Goal: Task Accomplishment & Management: Manage account settings

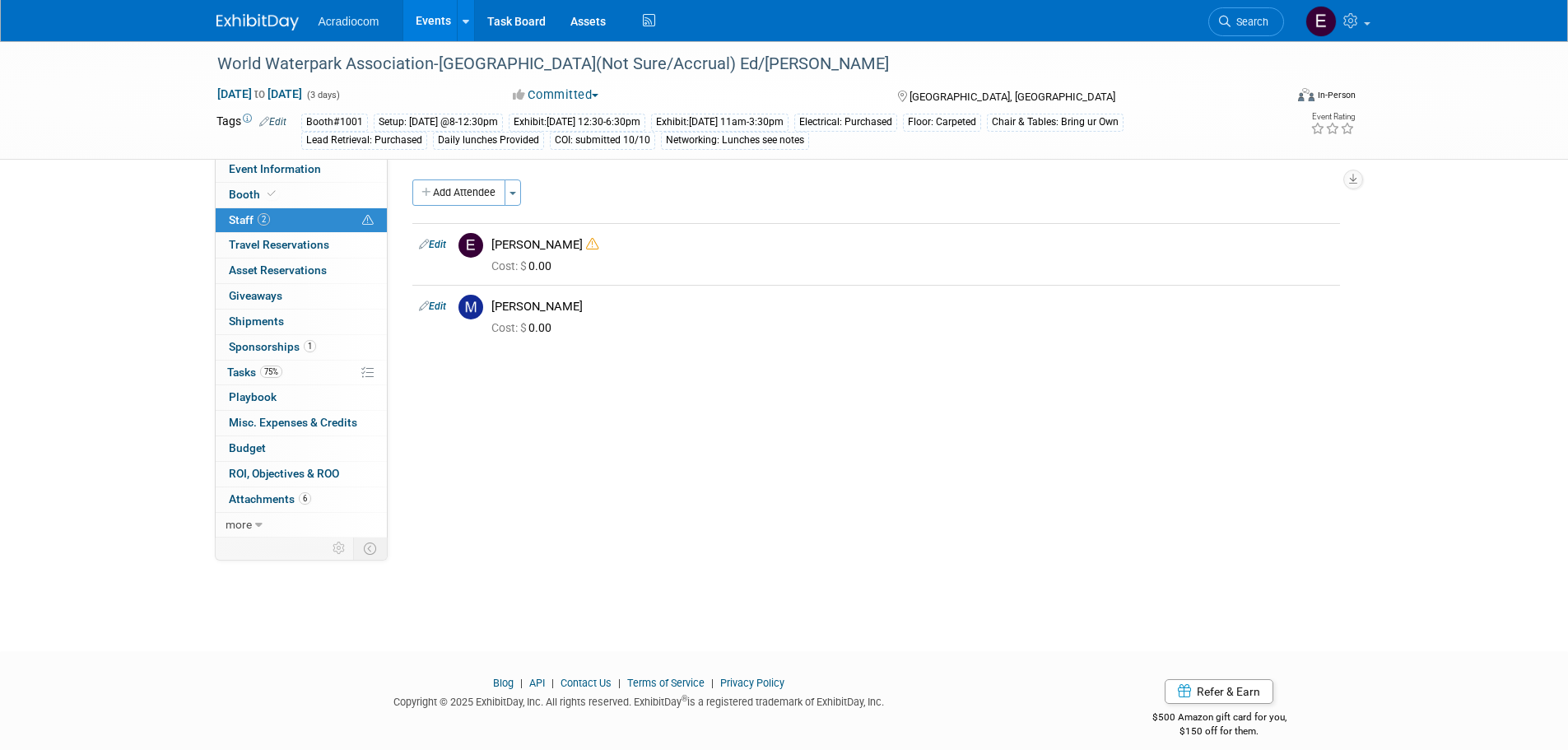
click at [239, 15] on img at bounding box center [257, 21] width 83 height 17
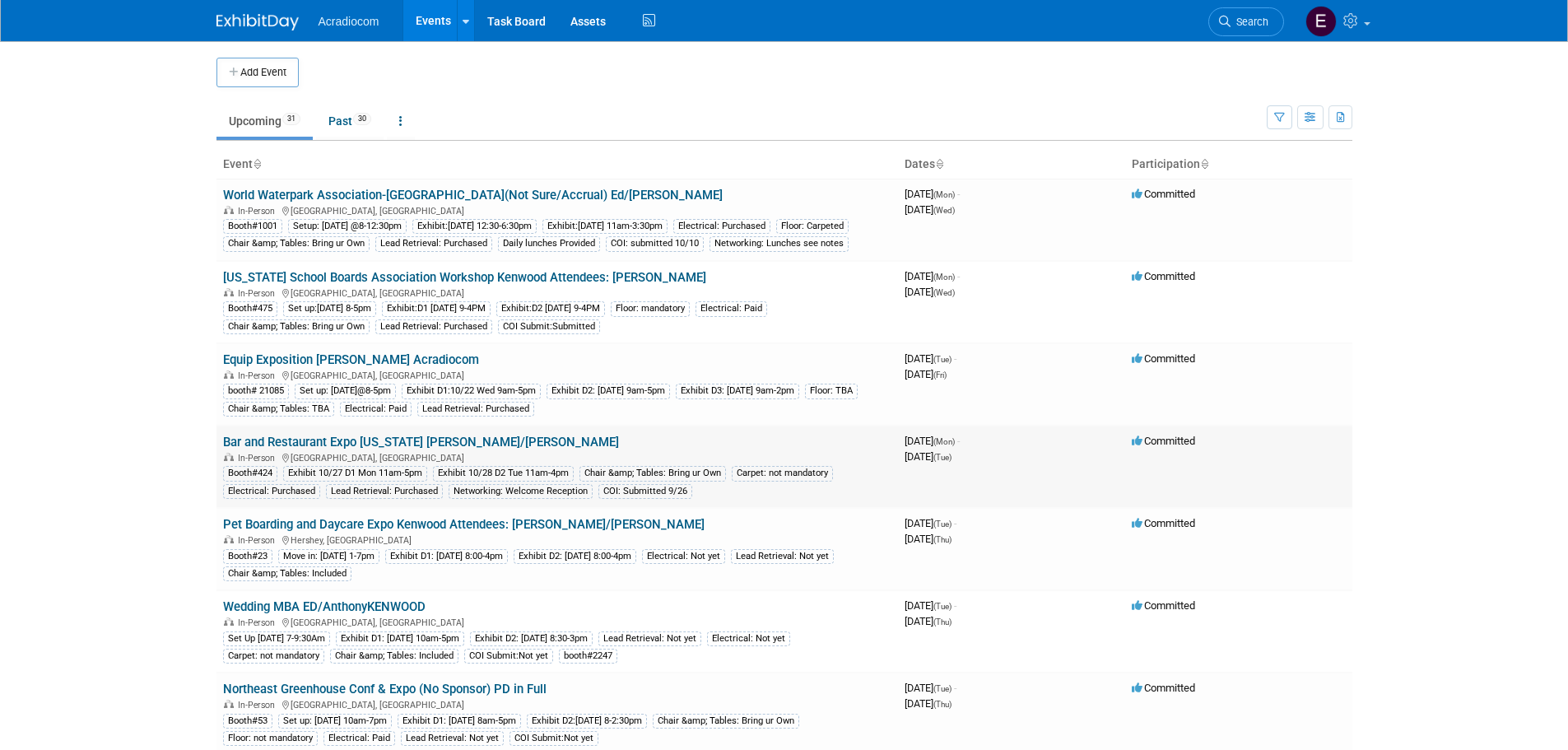
click at [349, 450] on link "Bar and Restaurant Expo [US_STATE] [PERSON_NAME]/[PERSON_NAME]" at bounding box center [421, 442] width 396 height 15
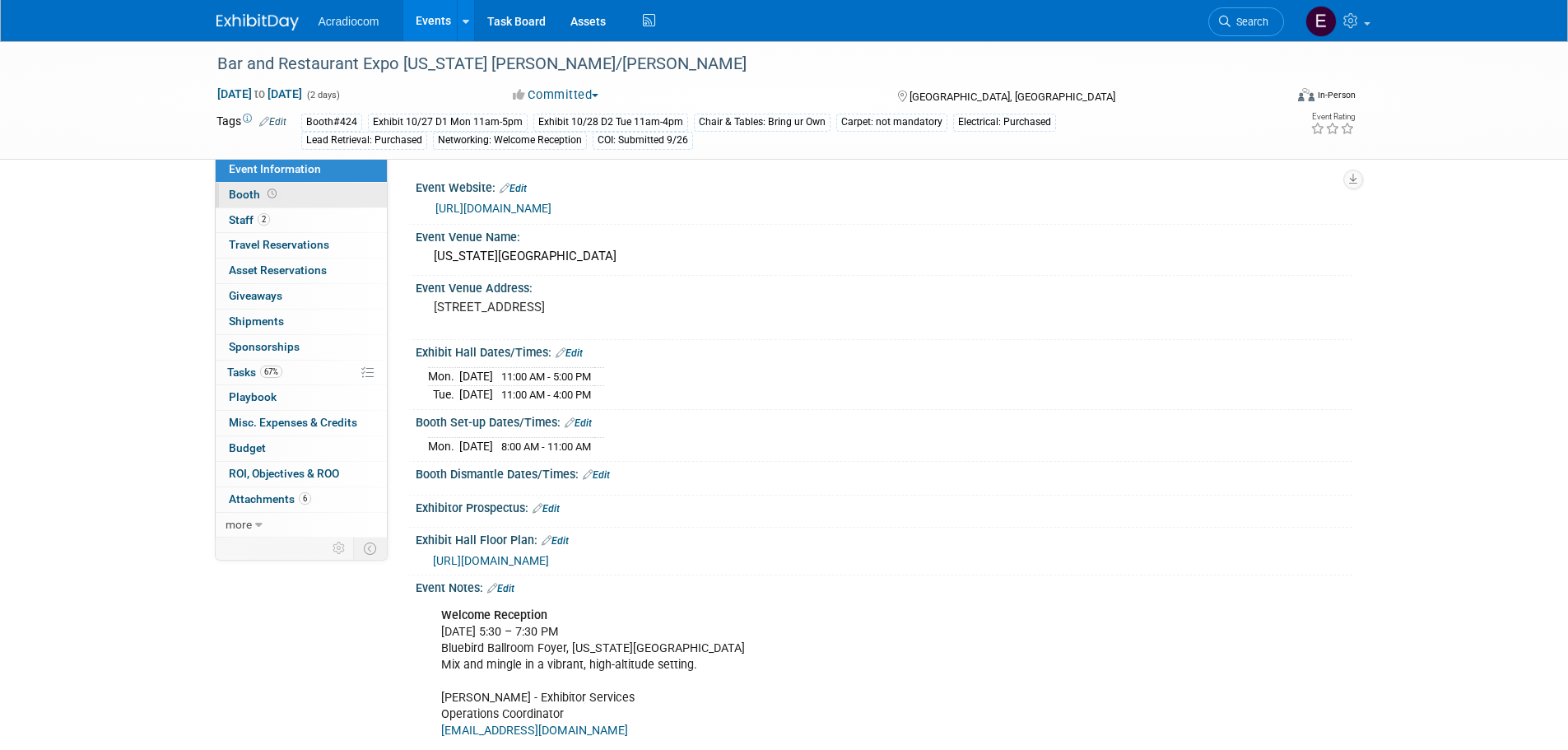
click at [328, 194] on link "Booth" at bounding box center [301, 194] width 171 height 24
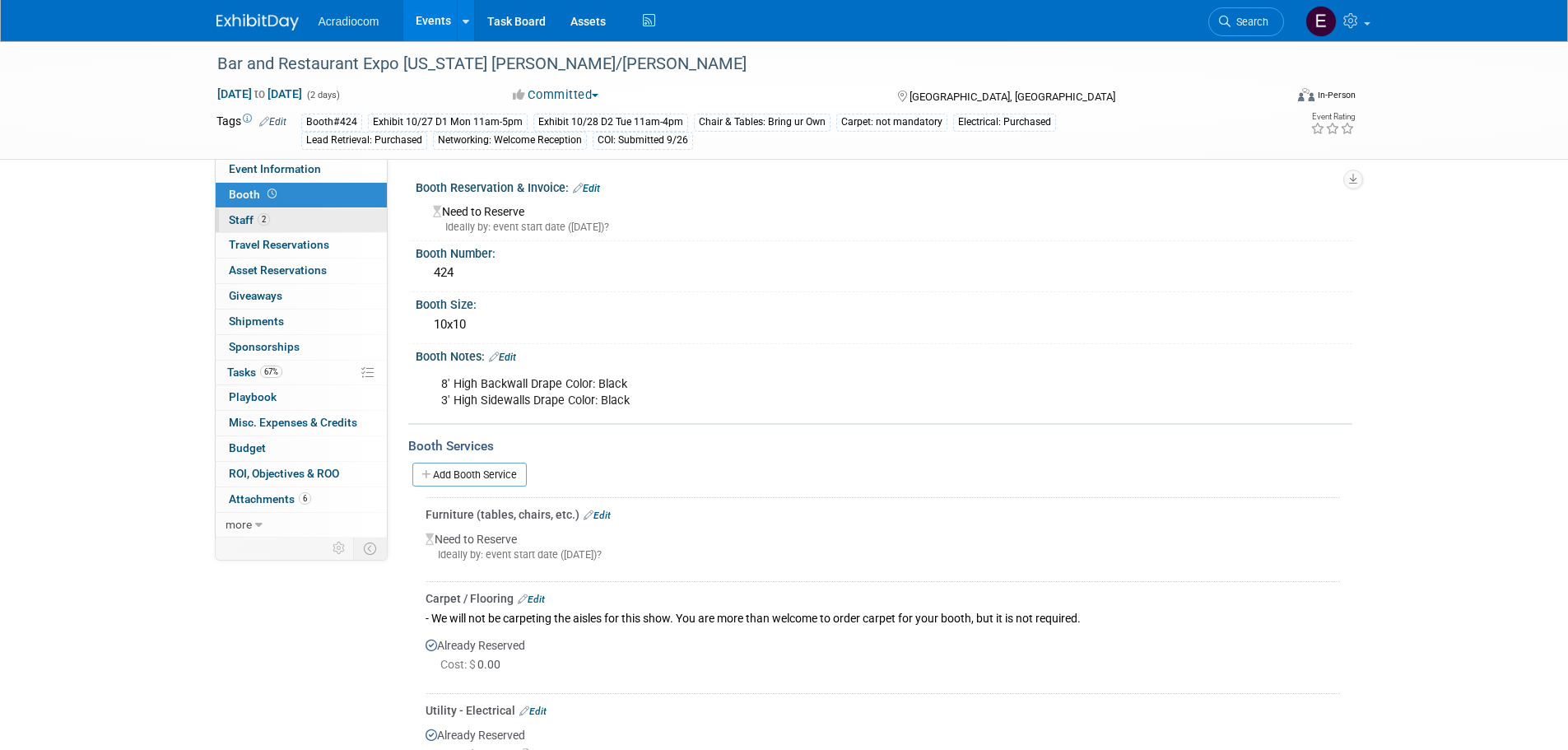
click at [317, 218] on link "2 Staff 2" at bounding box center [301, 220] width 171 height 24
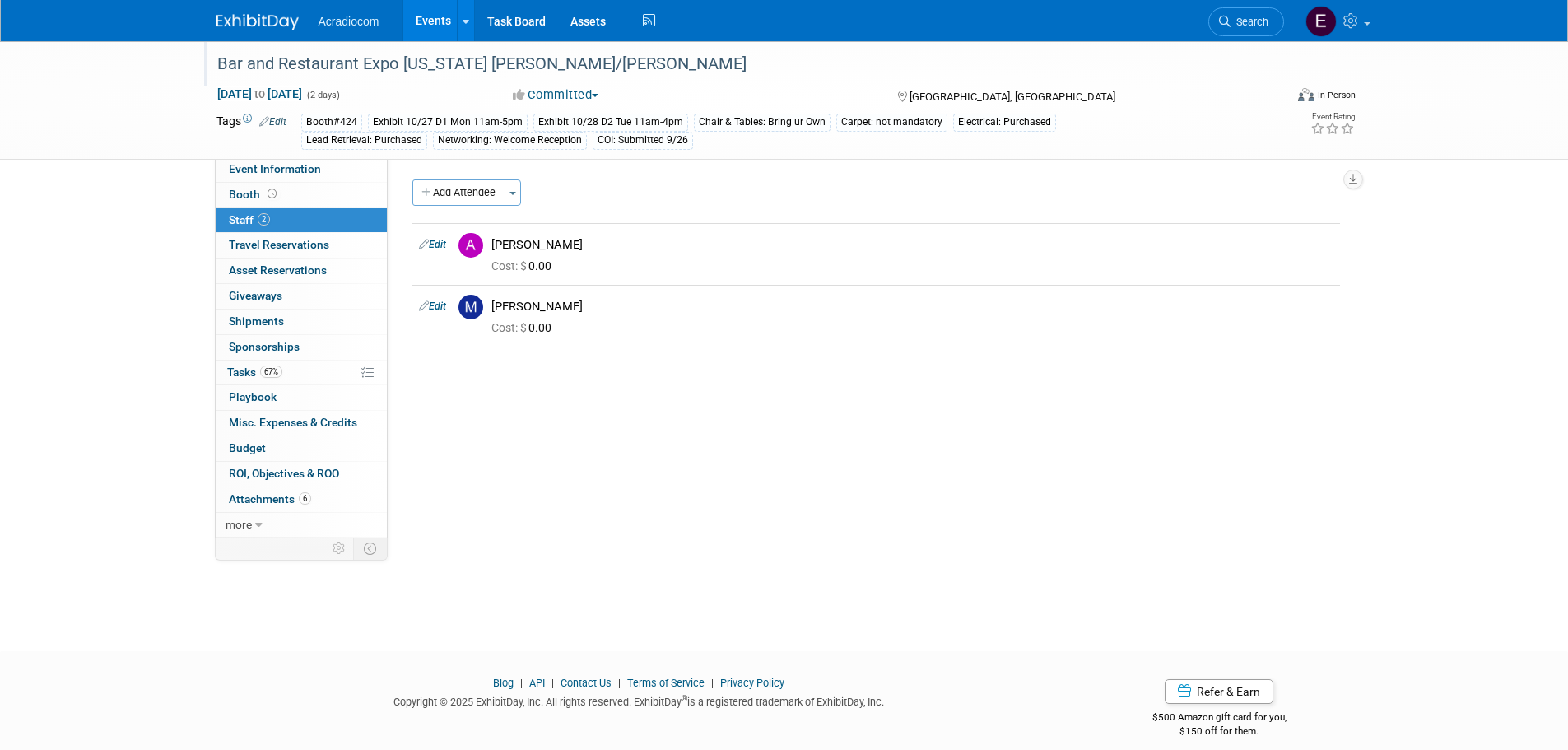
click at [384, 61] on div "Bar and Restaurant Expo [US_STATE] [PERSON_NAME]/[PERSON_NAME]" at bounding box center [735, 64] width 1048 height 30
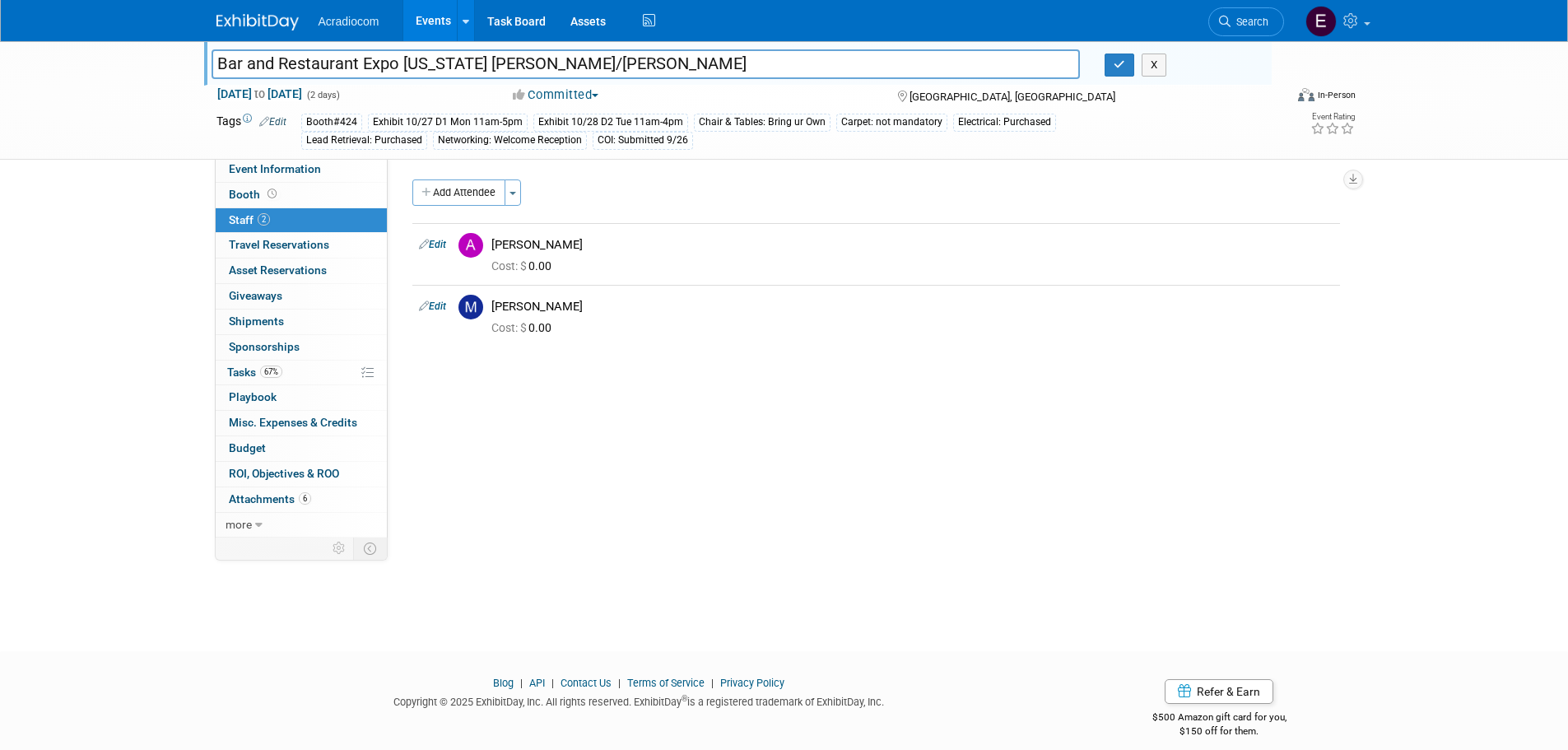
click at [438, 51] on input "Bar and Restaurant Expo [US_STATE] [PERSON_NAME]/[PERSON_NAME]" at bounding box center [646, 64] width 869 height 29
drag, startPoint x: 468, startPoint y: 51, endPoint x: 223, endPoint y: 64, distance: 245.3
click at [205, 66] on div "Bar and Restaurant Expo [US_STATE] [PERSON_NAME]/[PERSON_NAME]" at bounding box center [646, 65] width 894 height 24
